Goal: Task Accomplishment & Management: Manage account settings

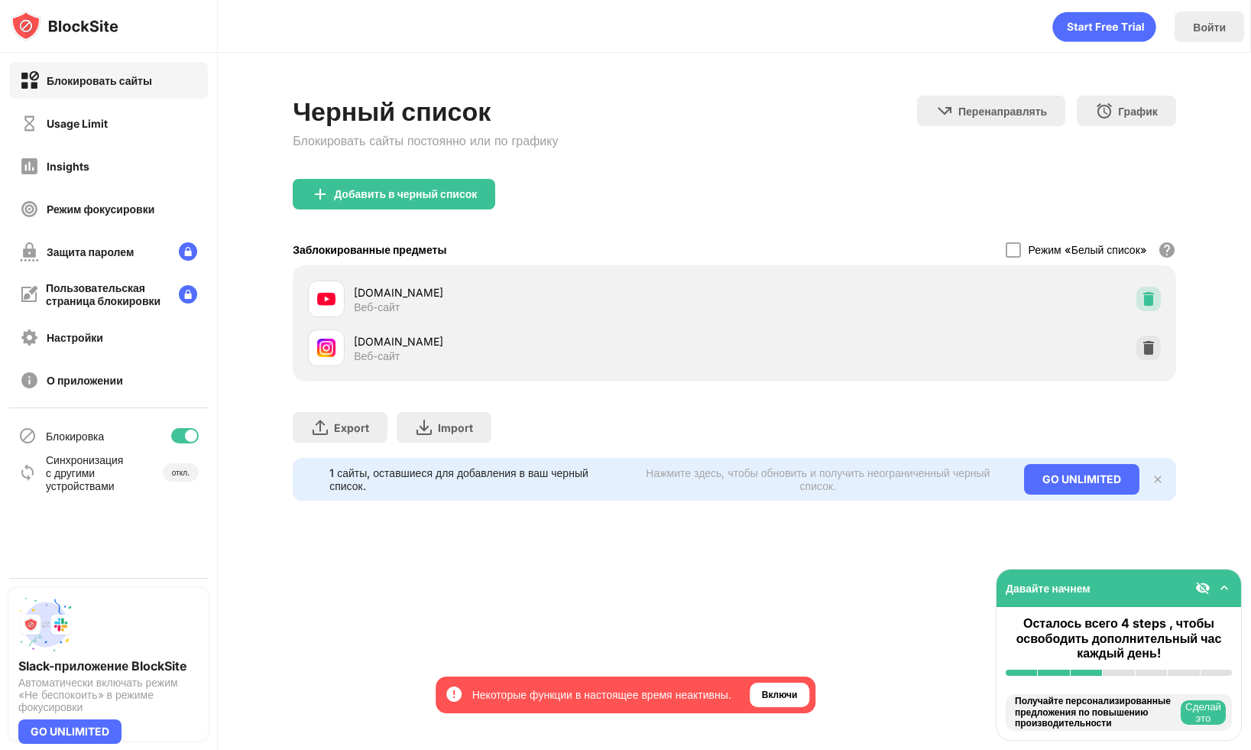
click at [1140, 300] on div at bounding box center [1148, 299] width 24 height 24
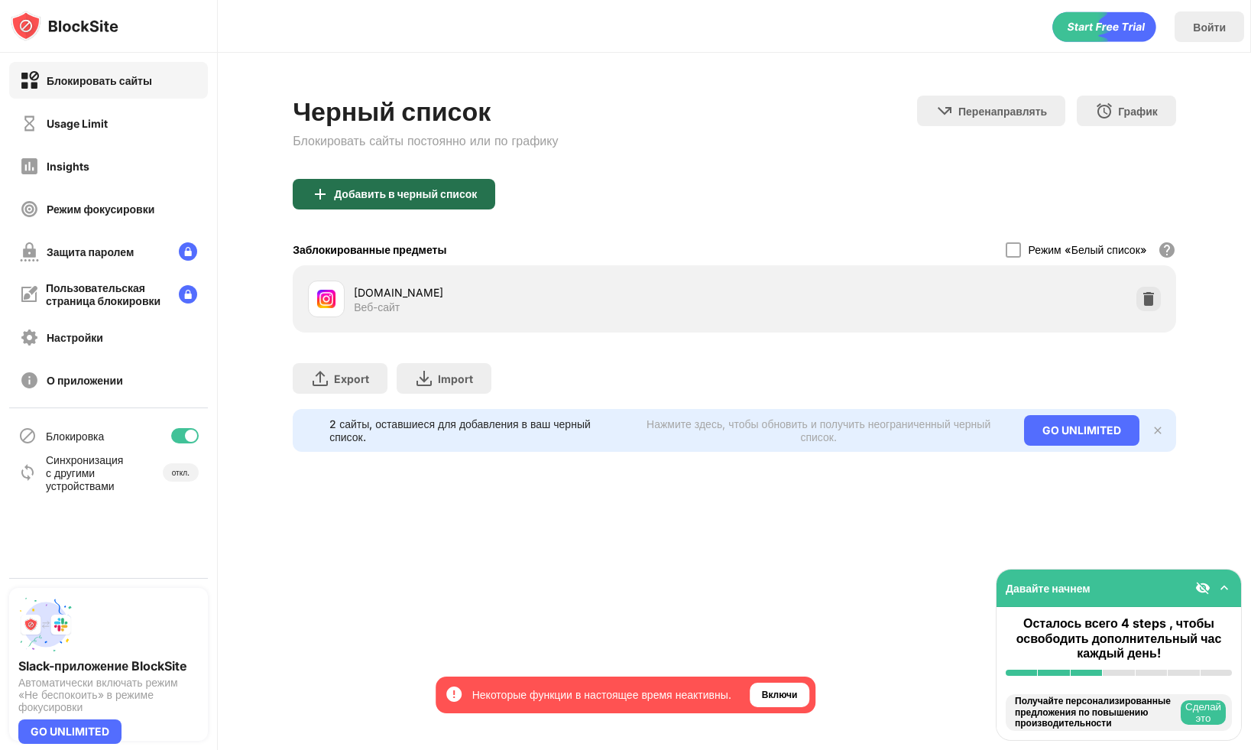
click at [473, 203] on div "Добавить в черный список" at bounding box center [394, 194] width 203 height 31
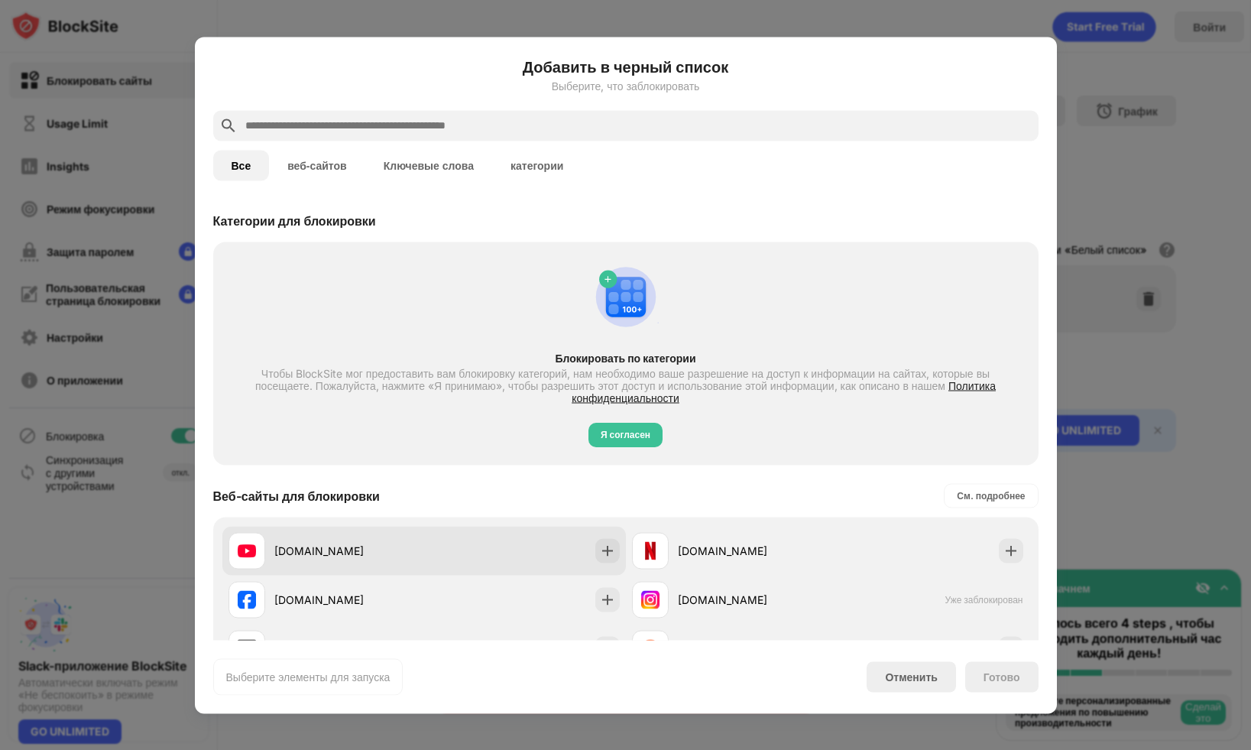
click at [437, 539] on div "youtube.com" at bounding box center [424, 550] width 404 height 49
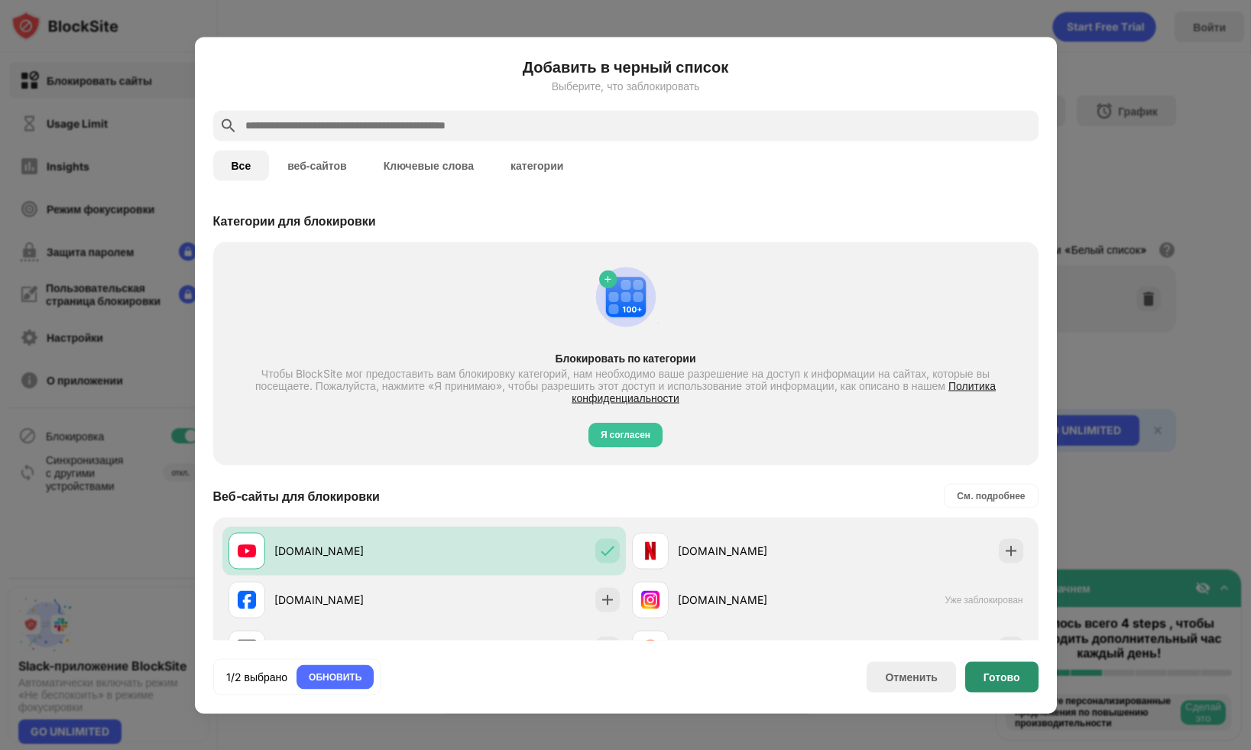
click at [1023, 682] on div "Готово" at bounding box center [1001, 676] width 73 height 31
